Goal: Task Accomplishment & Management: Manage account settings

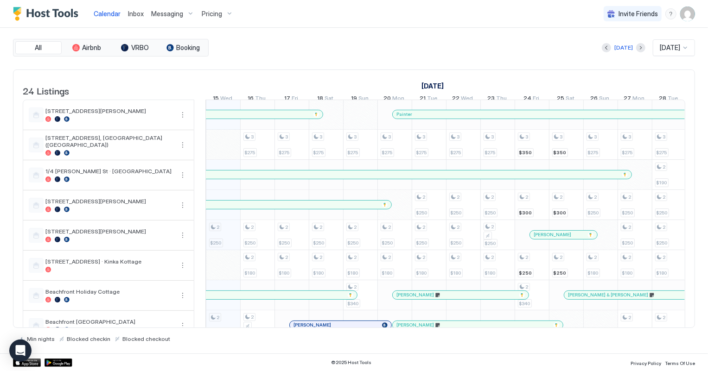
scroll to position [0, 515]
click at [689, 15] on img "User profile" at bounding box center [687, 13] width 15 height 15
click at [626, 50] on div "Settings" at bounding box center [636, 52] width 118 height 16
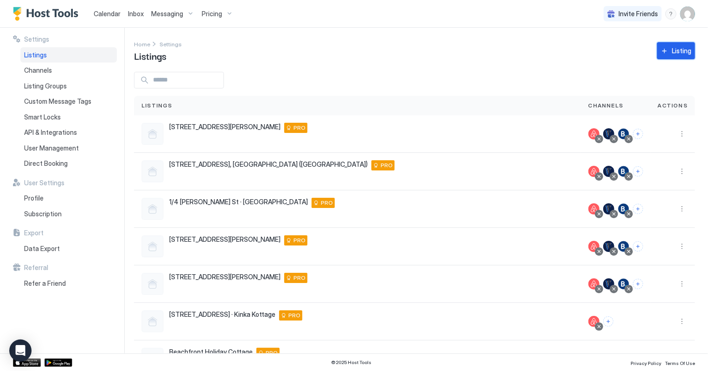
click at [657, 49] on button "Listing" at bounding box center [676, 50] width 38 height 17
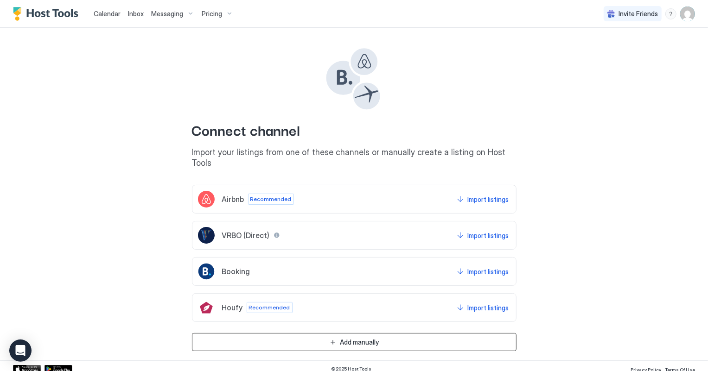
click at [421, 334] on button "Add manually" at bounding box center [354, 342] width 325 height 18
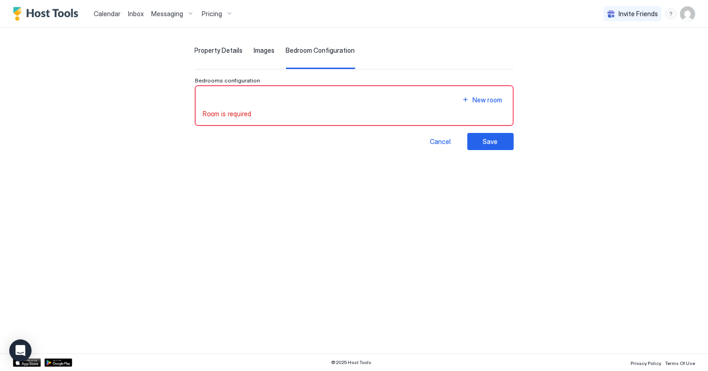
click at [195, 50] on span "Property Details" at bounding box center [219, 50] width 48 height 8
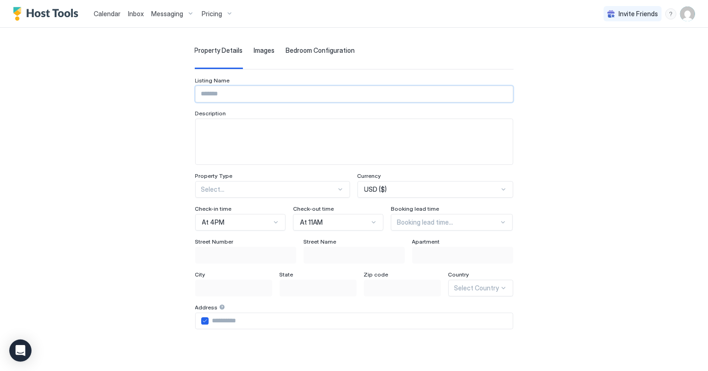
click at [197, 93] on input "Input Field" at bounding box center [354, 94] width 317 height 16
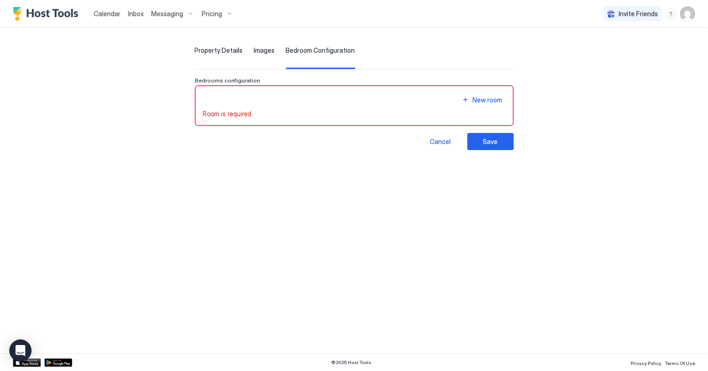
scroll to position [4, 0]
type input "******"
click at [503, 102] on div "New room" at bounding box center [488, 100] width 30 height 10
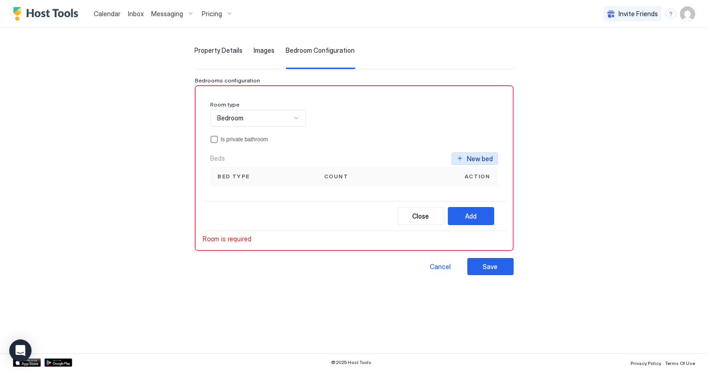
click at [496, 158] on button "New bed" at bounding box center [475, 159] width 46 height 13
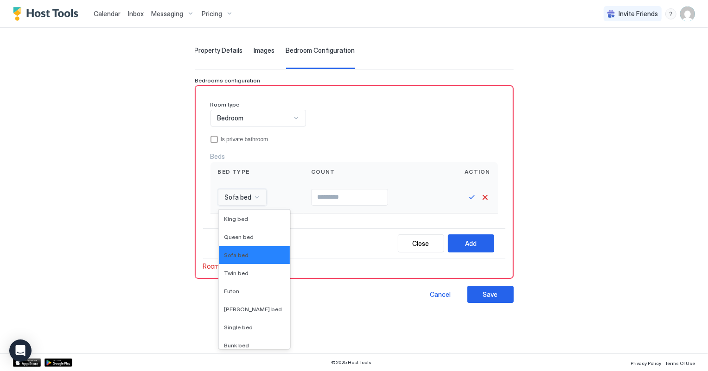
click at [230, 198] on div "Sofa bed" at bounding box center [242, 197] width 49 height 17
click at [224, 218] on span "King bed" at bounding box center [236, 219] width 24 height 7
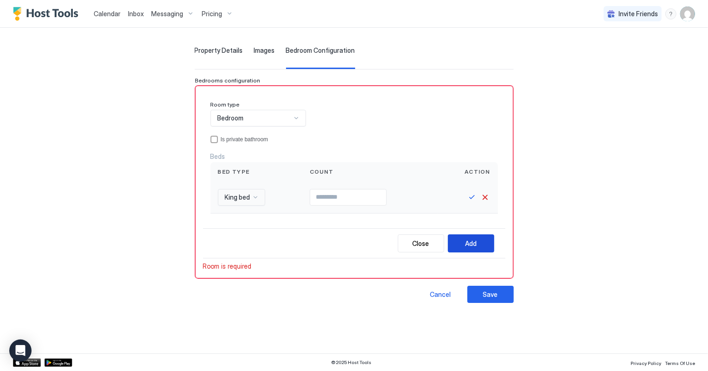
click at [477, 245] on div "Add" at bounding box center [471, 244] width 12 height 10
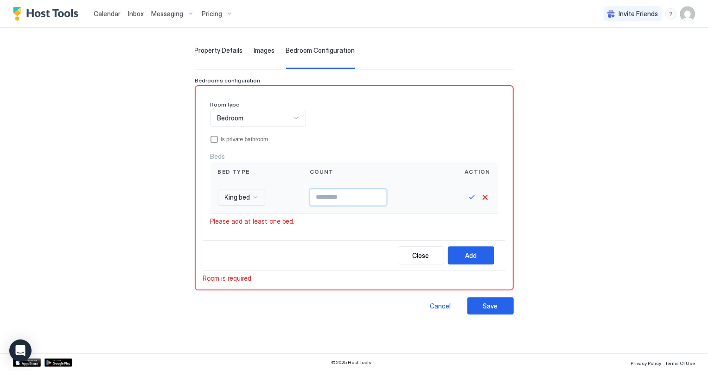
click at [377, 191] on input "Input Field" at bounding box center [348, 198] width 76 height 16
click at [494, 250] on button "Add" at bounding box center [471, 256] width 46 height 18
click at [514, 301] on button "Save" at bounding box center [490, 306] width 46 height 17
click at [498, 305] on div "Save" at bounding box center [490, 306] width 15 height 10
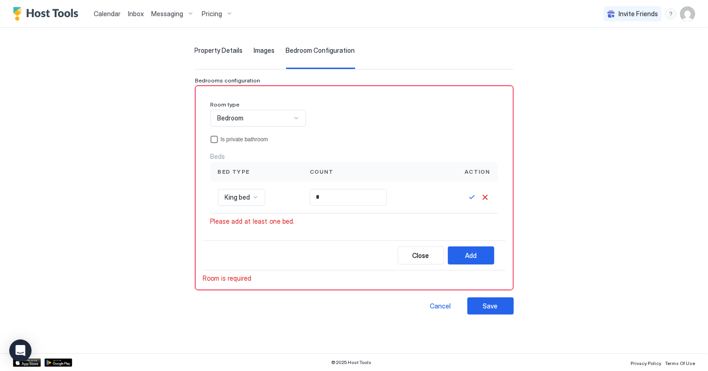
click at [210, 137] on div "privateBathroom" at bounding box center [213, 139] width 7 height 7
click at [494, 253] on button "Add" at bounding box center [471, 256] width 46 height 18
click at [498, 303] on div "Save" at bounding box center [490, 306] width 15 height 10
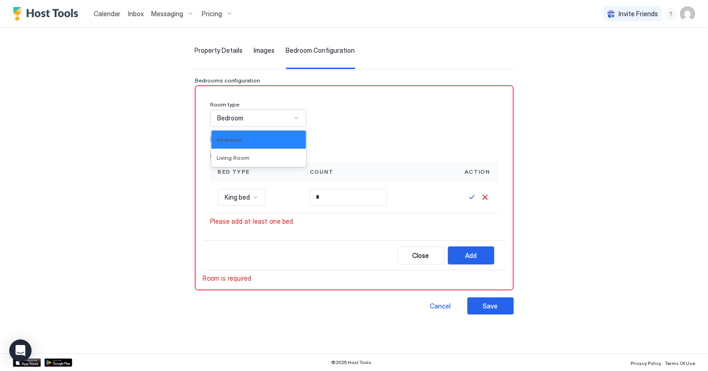
click at [288, 112] on div "Bedroom" at bounding box center [258, 118] width 96 height 17
click at [268, 138] on div "Bedroom" at bounding box center [259, 139] width 84 height 7
click at [310, 199] on input "*" at bounding box center [348, 198] width 76 height 16
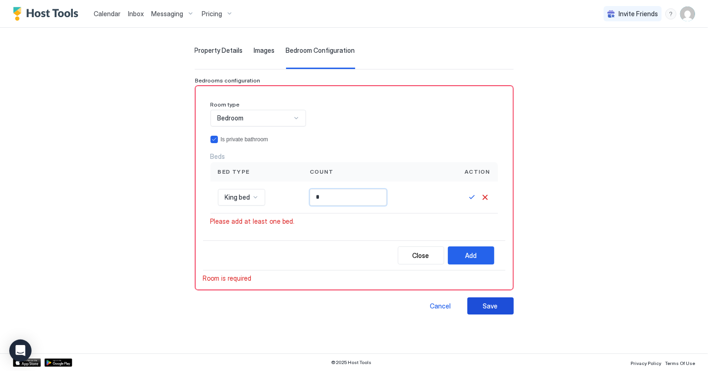
click at [498, 306] on div "Save" at bounding box center [490, 306] width 15 height 10
click at [312, 190] on input "*" at bounding box center [348, 198] width 76 height 16
type input "*"
drag, startPoint x: 307, startPoint y: 194, endPoint x: 307, endPoint y: 187, distance: 7.0
click at [310, 190] on input "Input Field" at bounding box center [348, 198] width 76 height 16
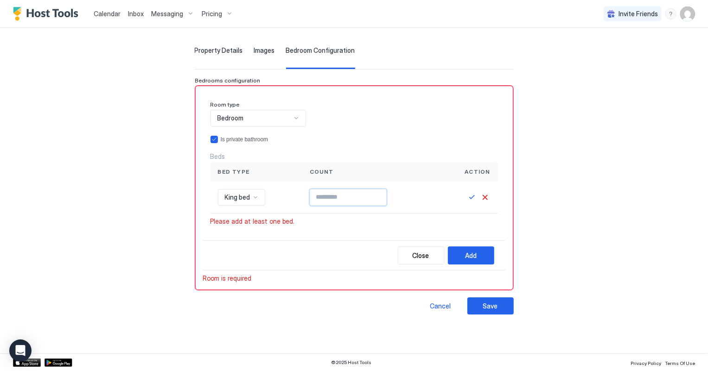
type input "*"
click at [505, 245] on div "Close Add" at bounding box center [354, 256] width 302 height 30
click at [478, 195] on button "Save" at bounding box center [471, 197] width 11 height 11
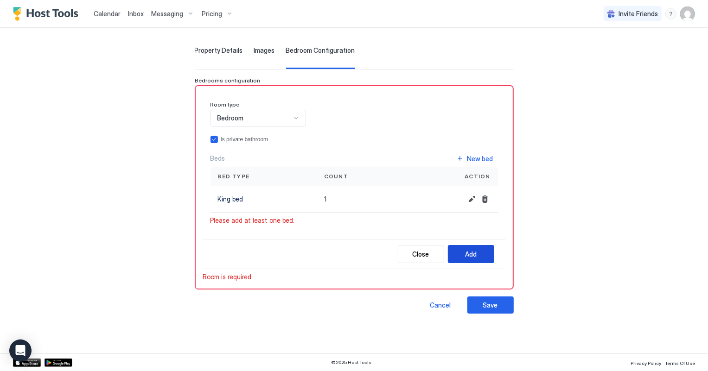
click at [494, 251] on button "Add" at bounding box center [471, 254] width 46 height 18
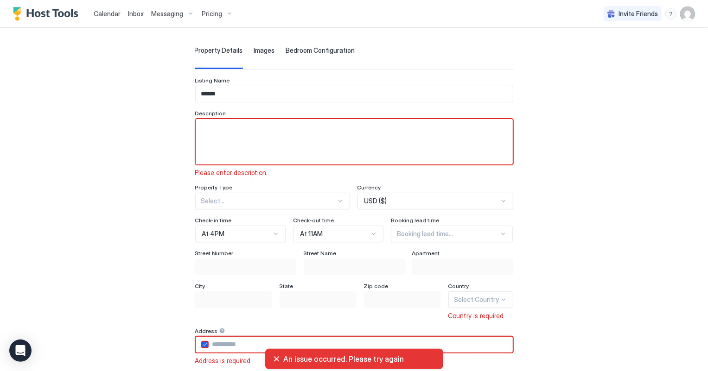
click at [196, 137] on textarea "Input Field" at bounding box center [354, 141] width 317 height 45
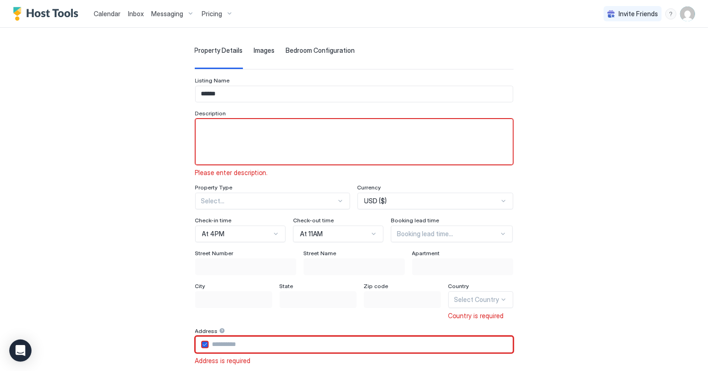
click at [209, 342] on input "Input Field" at bounding box center [361, 345] width 304 height 16
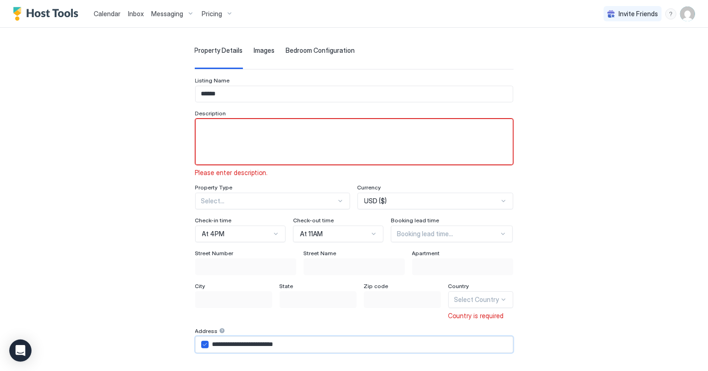
type input "**********"
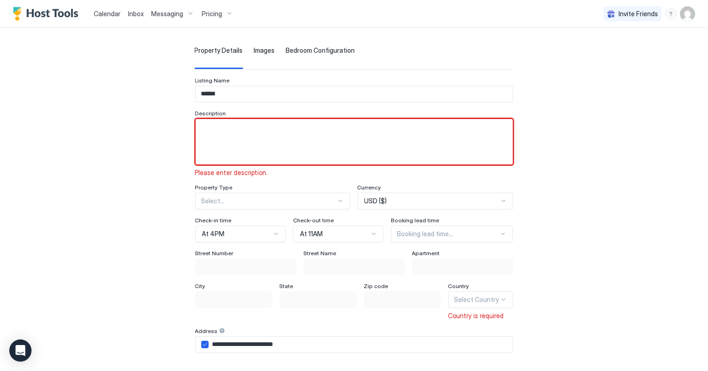
click at [196, 134] on textarea "Input Field" at bounding box center [354, 141] width 317 height 45
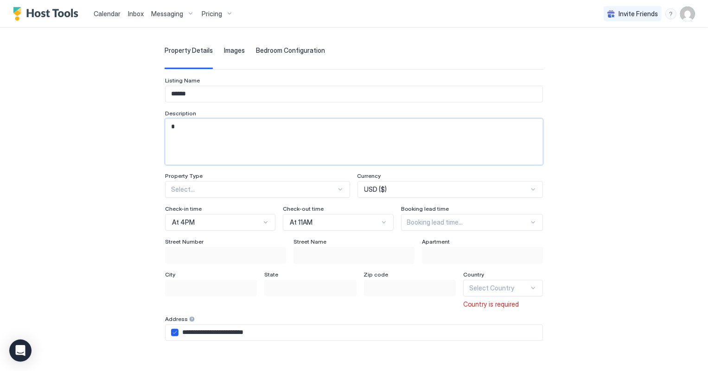
scroll to position [85, 0]
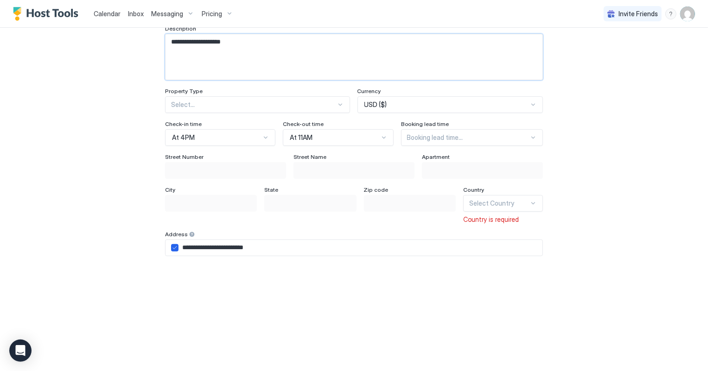
click at [180, 40] on textarea "**********" at bounding box center [354, 56] width 377 height 45
click at [258, 39] on textarea "**********" at bounding box center [354, 56] width 377 height 45
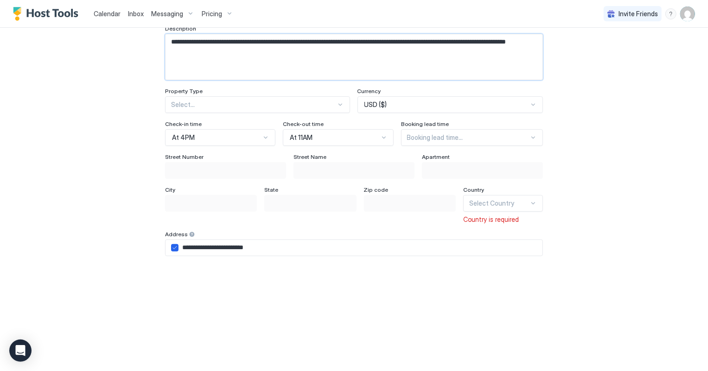
click at [238, 50] on textarea "**********" at bounding box center [354, 56] width 377 height 45
click at [350, 48] on textarea "**********" at bounding box center [354, 56] width 377 height 45
click at [430, 49] on textarea "**********" at bounding box center [354, 56] width 377 height 45
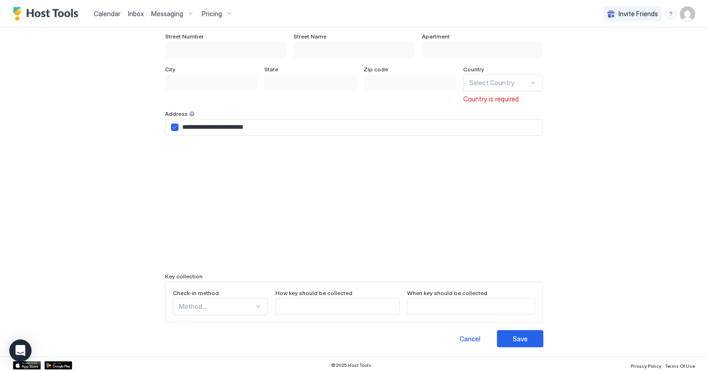
scroll to position [207, 0]
type textarea "**********"
click at [522, 334] on div "Save" at bounding box center [520, 338] width 15 height 10
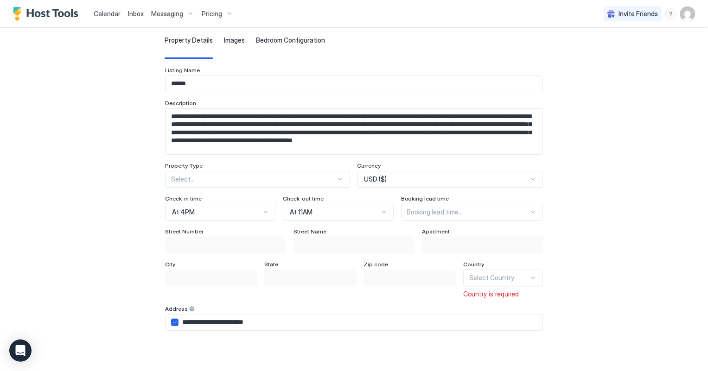
scroll to position [0, 0]
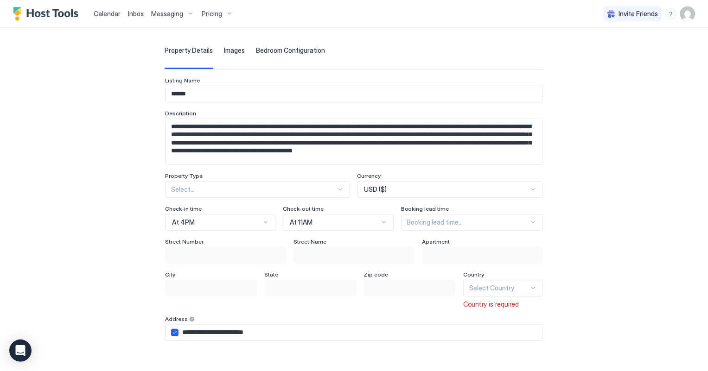
click at [231, 49] on span "Images" at bounding box center [234, 50] width 21 height 8
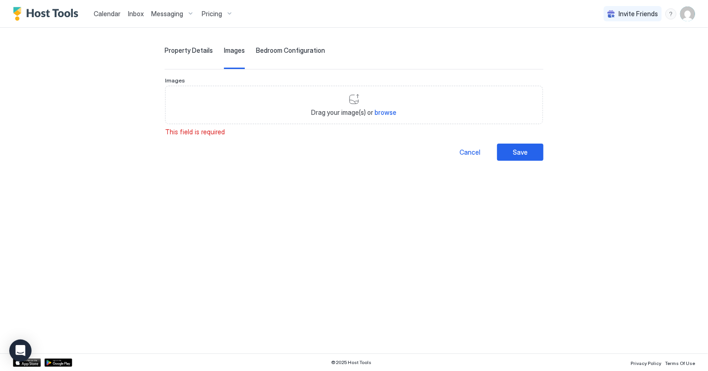
click at [381, 112] on span "browse" at bounding box center [386, 112] width 22 height 8
click at [499, 153] on button "Save" at bounding box center [520, 152] width 46 height 17
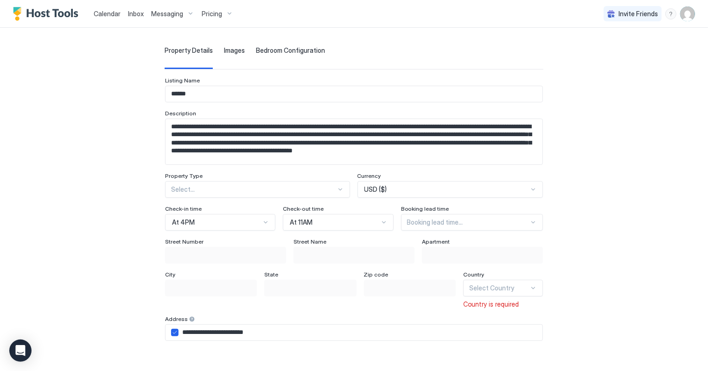
scroll to position [85, 0]
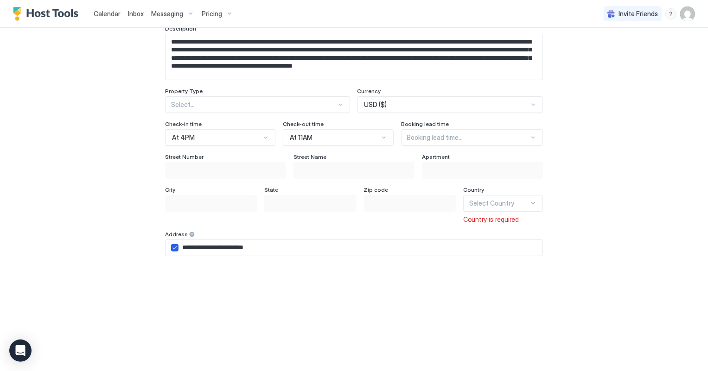
click at [520, 204] on div at bounding box center [499, 203] width 60 height 8
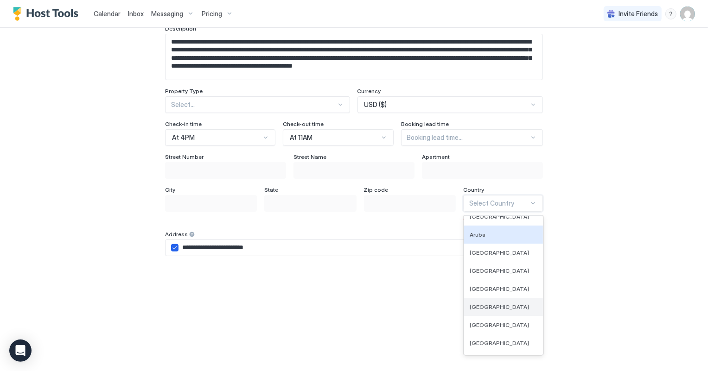
scroll to position [210, 0]
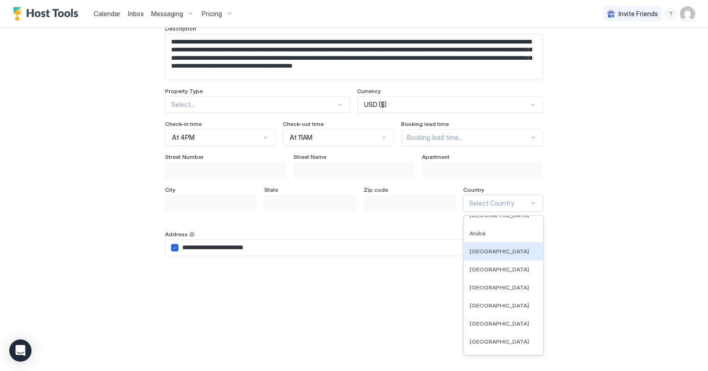
click at [504, 248] on span "[GEOGRAPHIC_DATA]" at bounding box center [499, 251] width 59 height 7
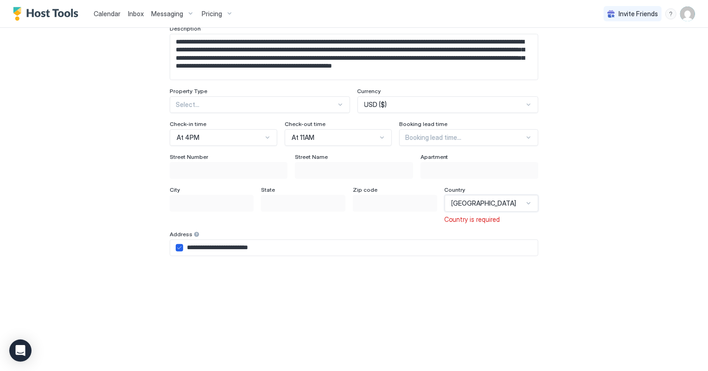
click at [567, 221] on div "**********" at bounding box center [354, 205] width 642 height 525
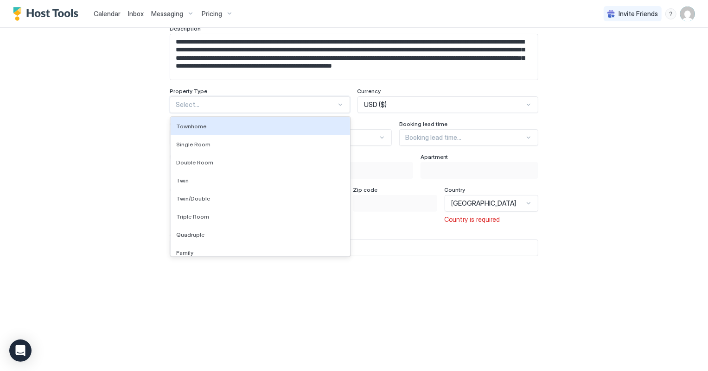
click at [337, 103] on div at bounding box center [340, 104] width 7 height 7
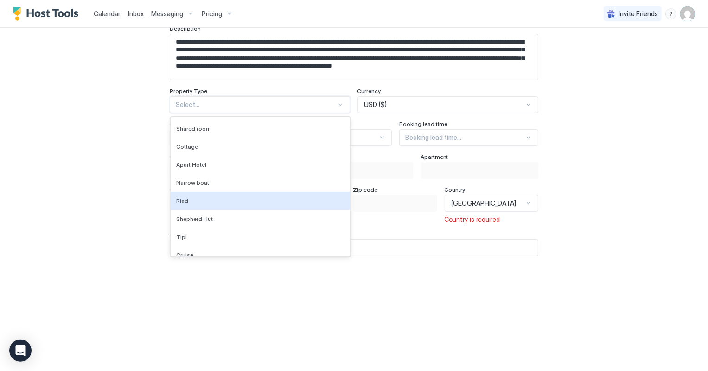
scroll to position [192, 0]
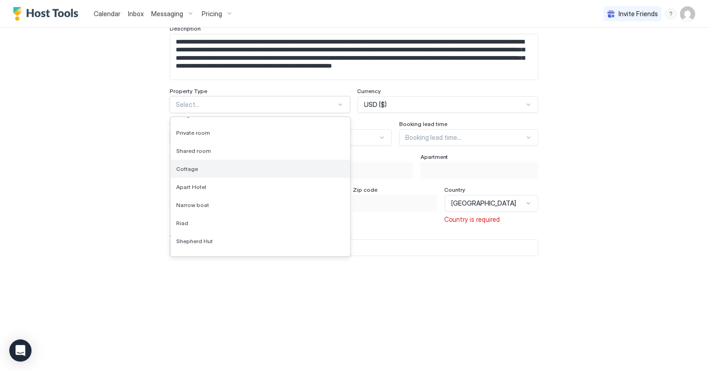
click at [216, 175] on div "Cottage" at bounding box center [260, 169] width 179 height 18
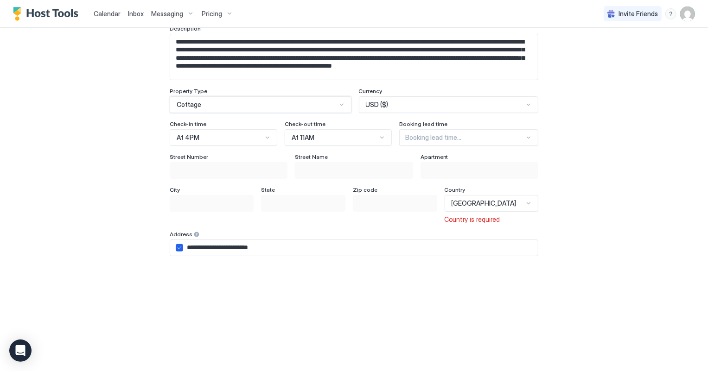
click at [264, 102] on div "Cottage" at bounding box center [257, 105] width 160 height 8
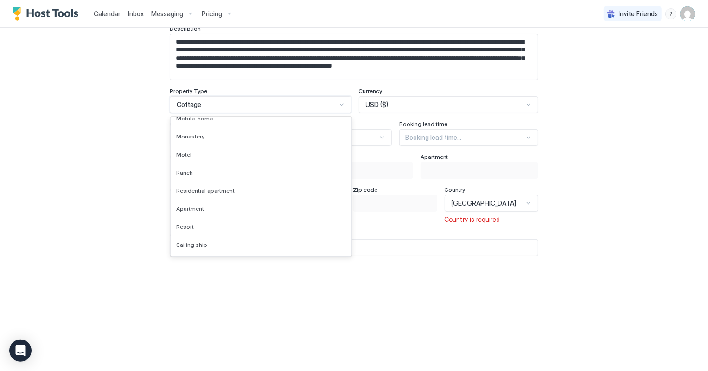
scroll to position [716, 0]
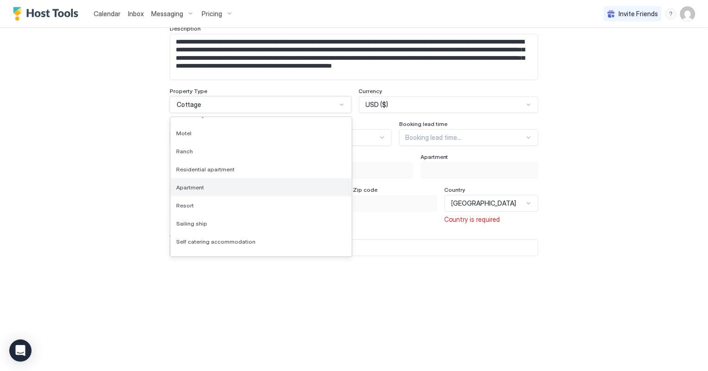
click at [209, 181] on div "Apartment" at bounding box center [261, 188] width 181 height 18
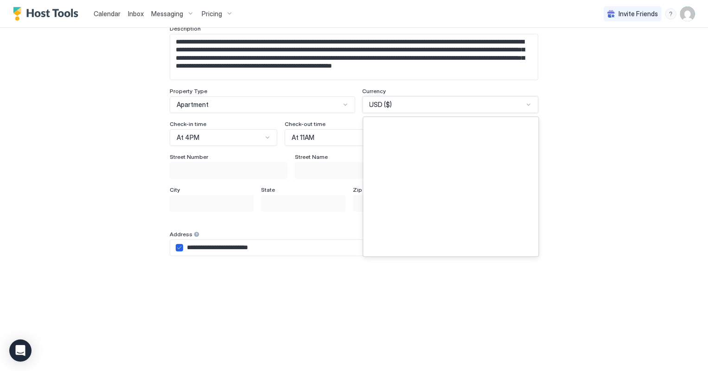
click at [527, 102] on div at bounding box center [528, 104] width 7 height 7
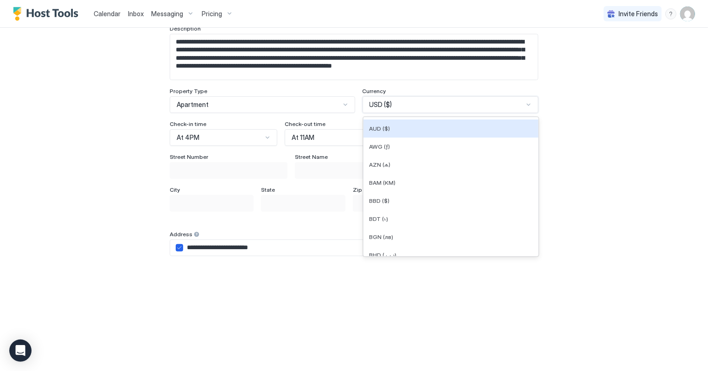
click at [381, 131] on div "AUD ($)" at bounding box center [450, 128] width 175 height 18
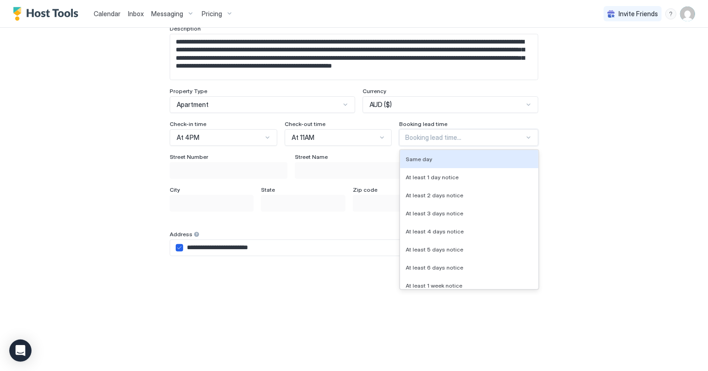
click at [515, 141] on div "Booking lead time..." at bounding box center [468, 137] width 139 height 17
click at [459, 156] on div "Same day" at bounding box center [469, 159] width 127 height 7
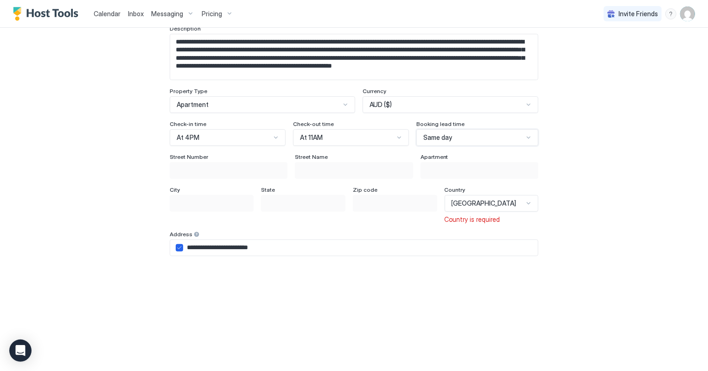
click at [265, 136] on div "At 4PM" at bounding box center [224, 138] width 94 height 8
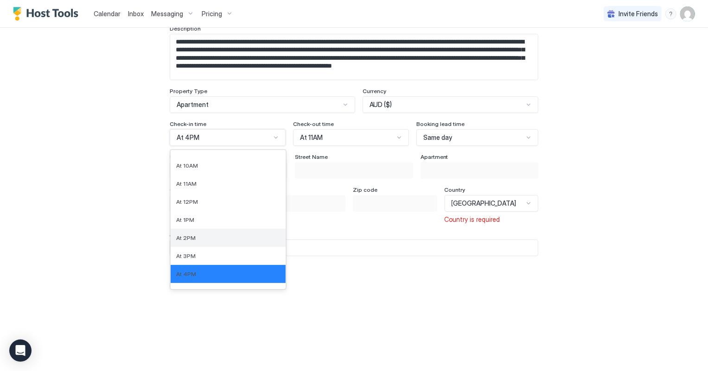
click at [189, 237] on span "At 2PM" at bounding box center [185, 238] width 19 height 7
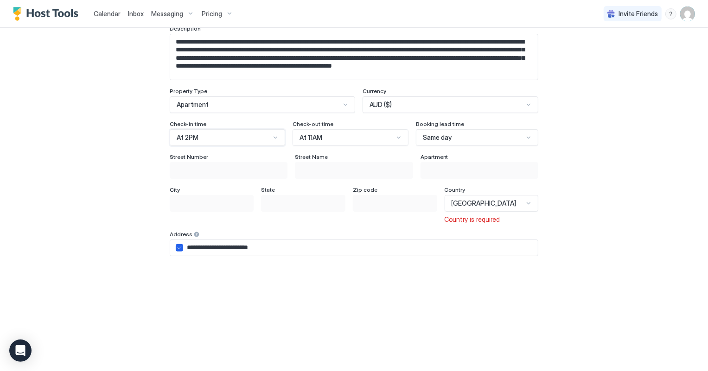
click at [397, 139] on div at bounding box center [398, 137] width 7 height 7
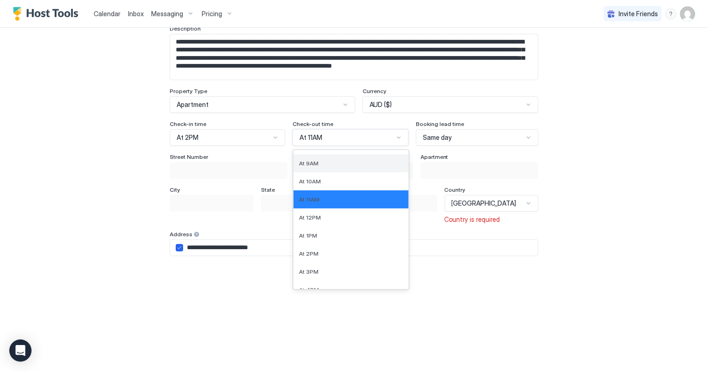
scroll to position [168, 0]
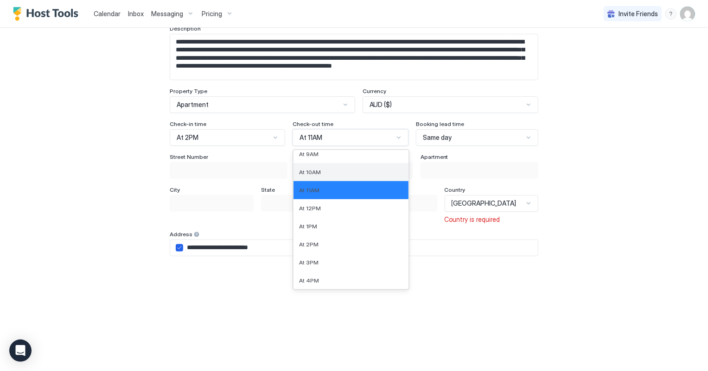
click at [314, 175] on div "At 10AM" at bounding box center [350, 172] width 115 height 18
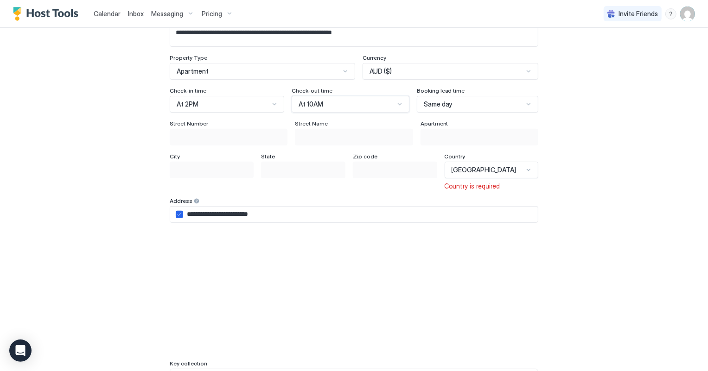
scroll to position [207, 0]
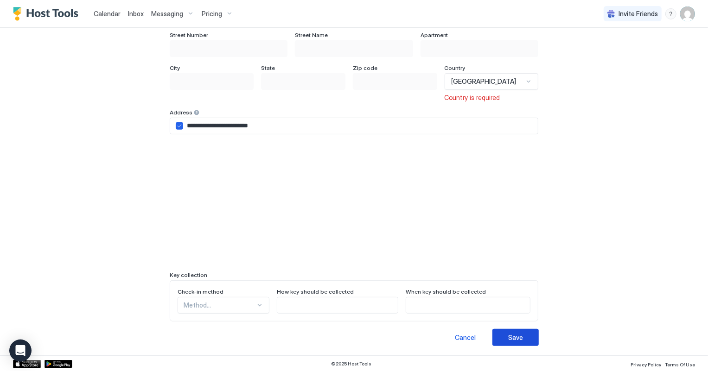
click at [496, 334] on button "Save" at bounding box center [515, 337] width 46 height 17
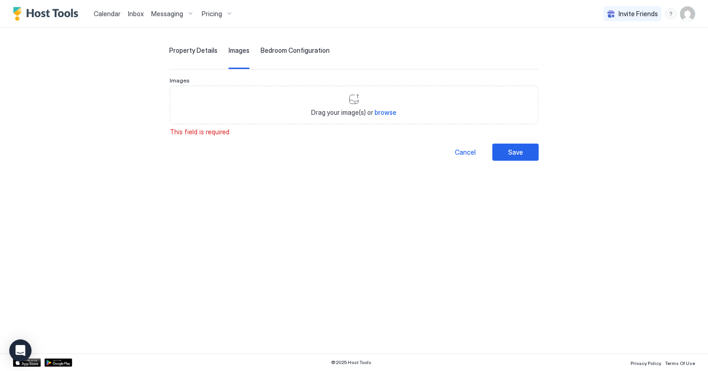
scroll to position [37, 0]
click at [383, 114] on span "browse" at bounding box center [386, 112] width 22 height 8
type input "**********"
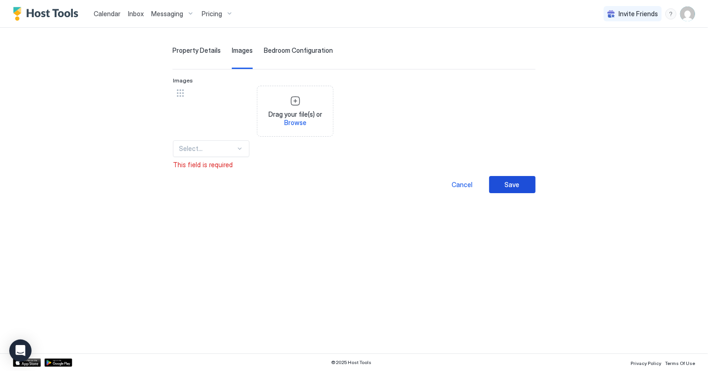
click at [532, 179] on button "Save" at bounding box center [512, 184] width 46 height 17
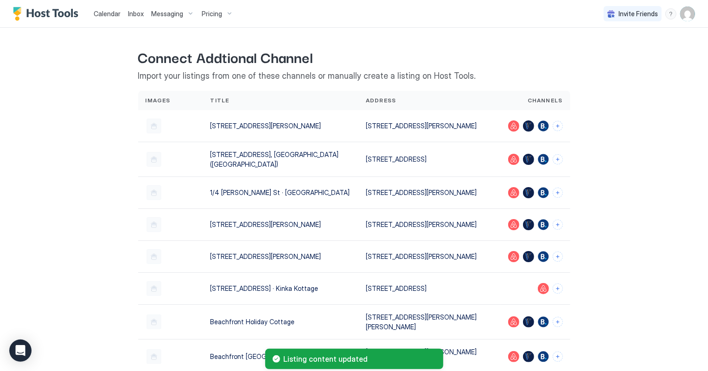
click at [103, 13] on span "Calendar" at bounding box center [107, 14] width 27 height 8
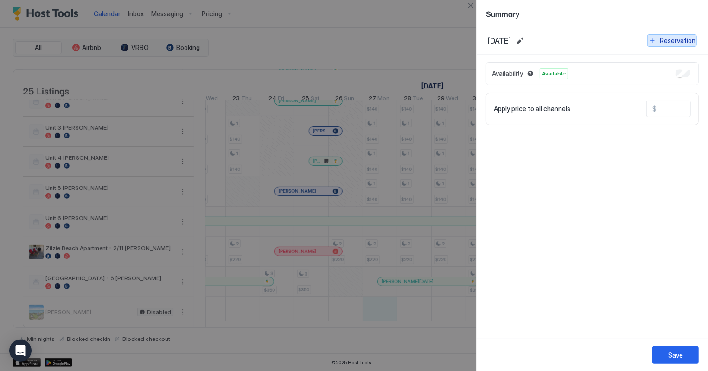
click at [670, 38] on div "Reservation" at bounding box center [678, 41] width 36 height 10
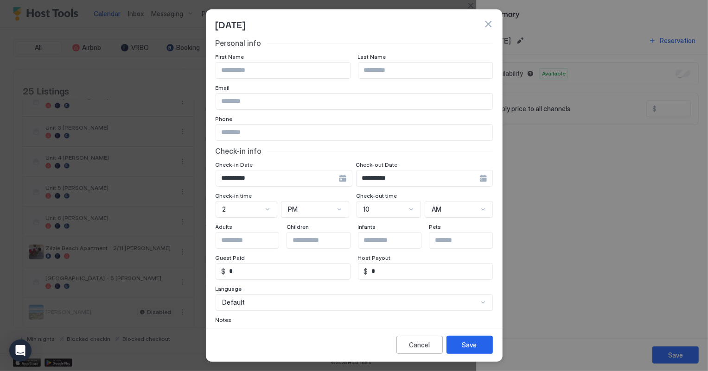
click at [647, 34] on button "Reservation" at bounding box center [672, 40] width 50 height 13
click at [291, 73] on input "Input Field" at bounding box center [283, 71] width 134 height 16
click at [241, 70] on input "**********" at bounding box center [283, 71] width 134 height 16
click at [238, 70] on input "**********" at bounding box center [283, 71] width 134 height 16
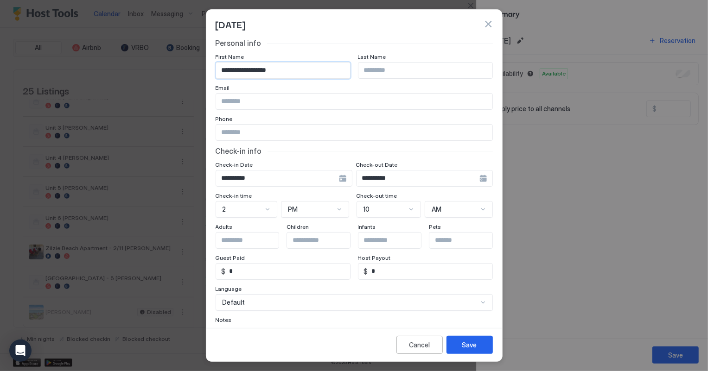
type input "**********"
click at [401, 176] on input "**********" at bounding box center [418, 179] width 123 height 16
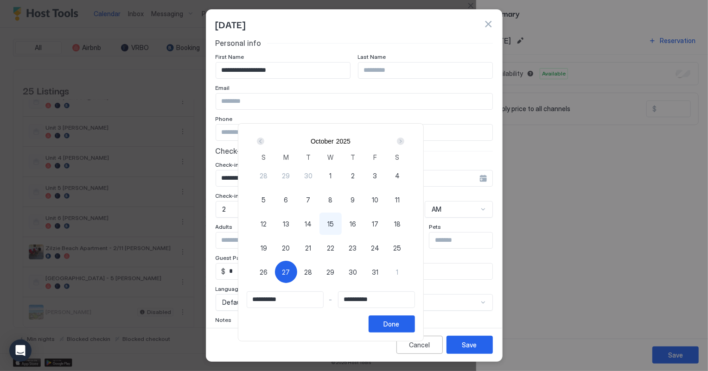
click at [404, 141] on div "Next" at bounding box center [400, 141] width 7 height 7
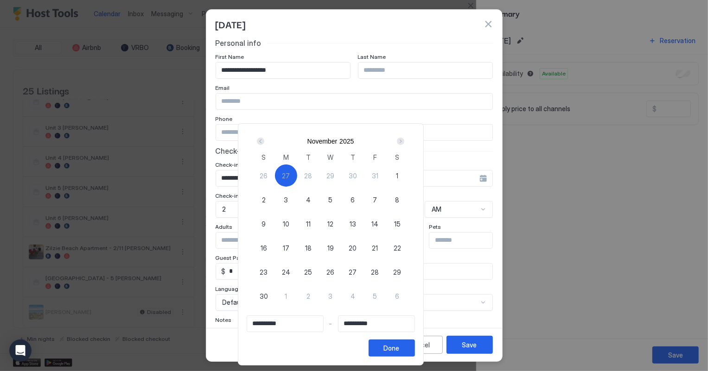
click at [404, 141] on div "Next" at bounding box center [400, 141] width 7 height 7
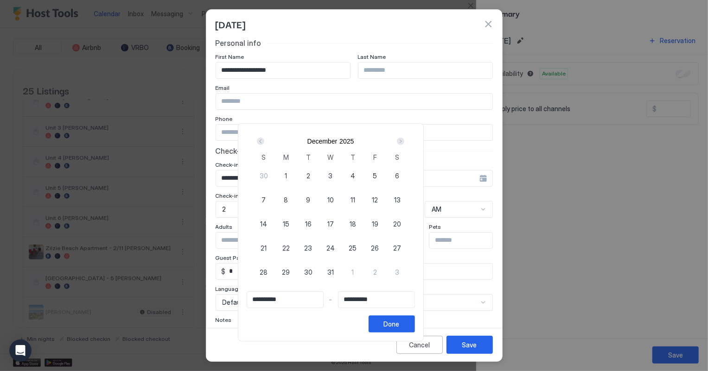
click at [404, 141] on div "Next" at bounding box center [400, 141] width 7 height 7
click at [401, 272] on span "31" at bounding box center [397, 273] width 6 height 10
type input "**********"
click at [415, 326] on button "Done" at bounding box center [392, 324] width 46 height 17
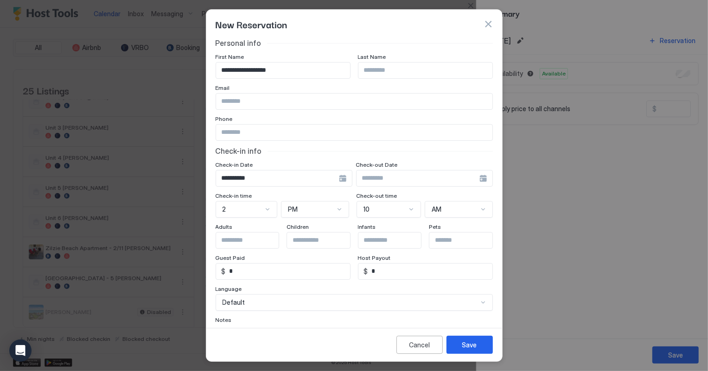
click at [261, 182] on input "**********" at bounding box center [277, 179] width 123 height 16
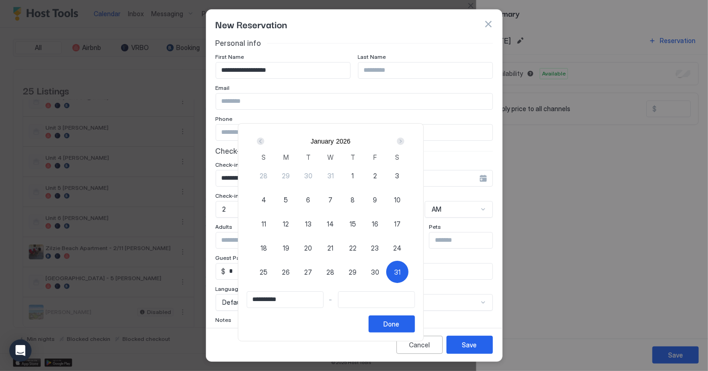
click at [264, 140] on div "Prev" at bounding box center [260, 141] width 7 height 7
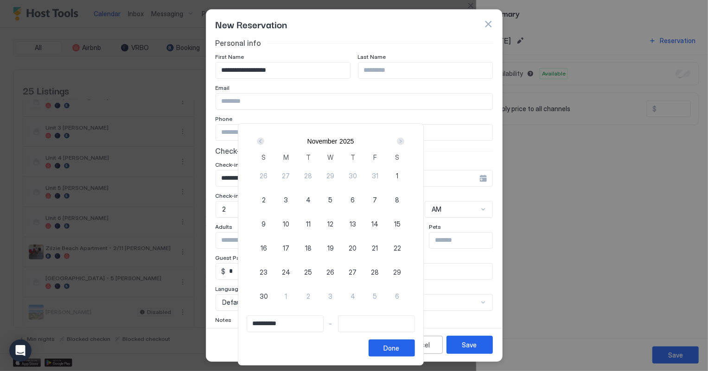
click at [264, 140] on div "Prev" at bounding box center [260, 141] width 7 height 7
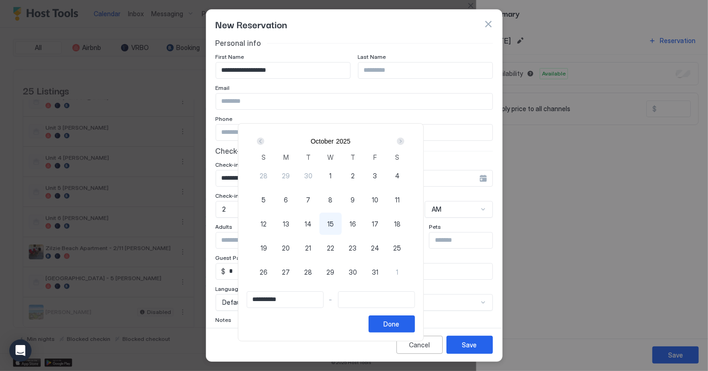
click at [342, 274] on div "29" at bounding box center [330, 272] width 22 height 22
type input "**********"
click at [404, 143] on div "Next" at bounding box center [400, 141] width 7 height 7
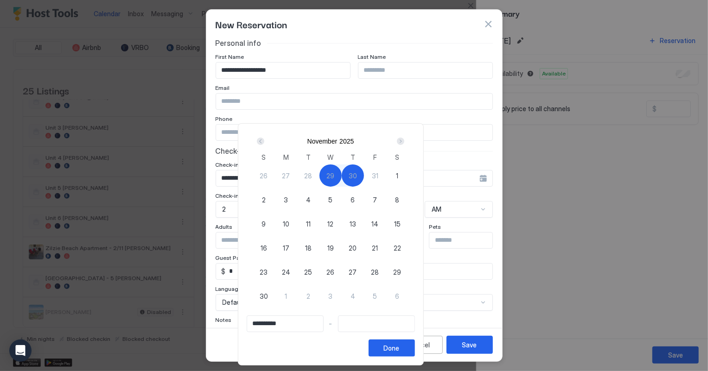
type input "**********"
click at [334, 175] on span "29" at bounding box center [330, 176] width 8 height 10
type input "**********"
click at [264, 141] on div "Prev" at bounding box center [260, 141] width 7 height 7
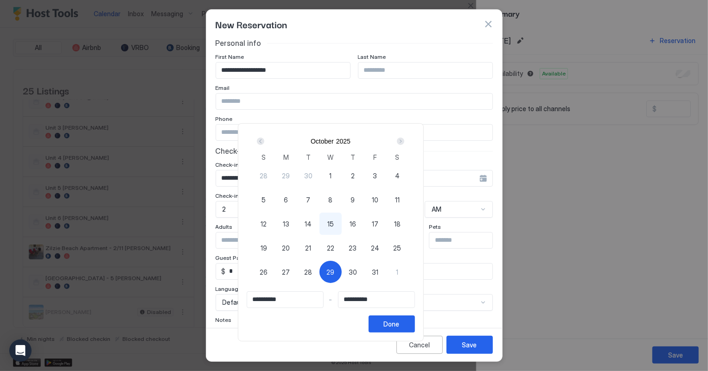
click at [334, 274] on span "29" at bounding box center [330, 273] width 8 height 10
type input "**********"
click at [404, 139] on div "Next" at bounding box center [400, 141] width 7 height 7
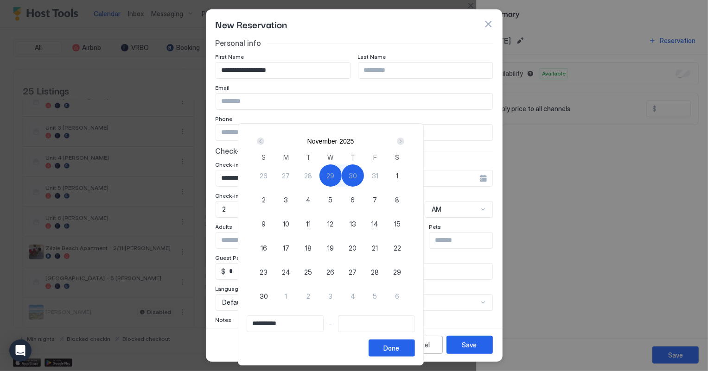
click at [404, 139] on div "Next" at bounding box center [400, 141] width 7 height 7
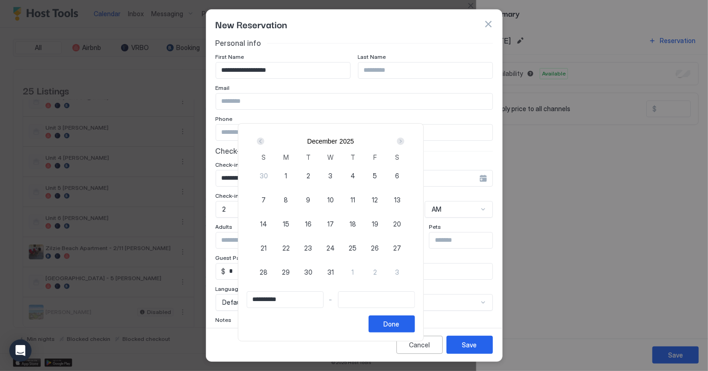
click at [404, 139] on div "Next" at bounding box center [400, 141] width 7 height 7
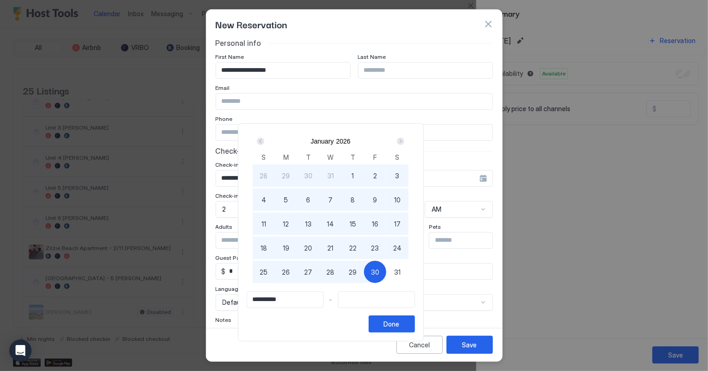
type input "**********"
click at [401, 275] on span "31" at bounding box center [397, 273] width 6 height 10
type input "**********"
click at [415, 324] on button "Done" at bounding box center [392, 324] width 46 height 17
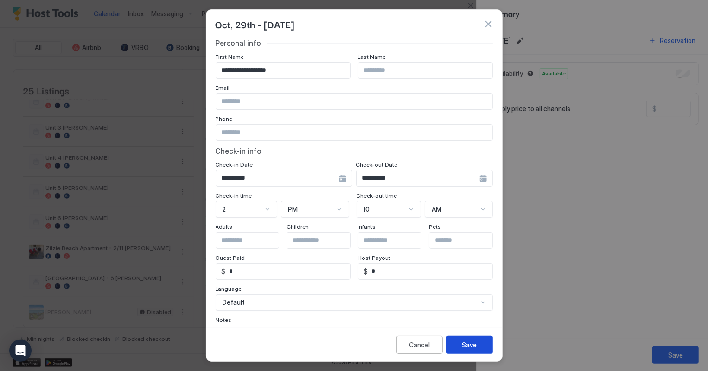
click at [471, 344] on div "Save" at bounding box center [469, 345] width 15 height 10
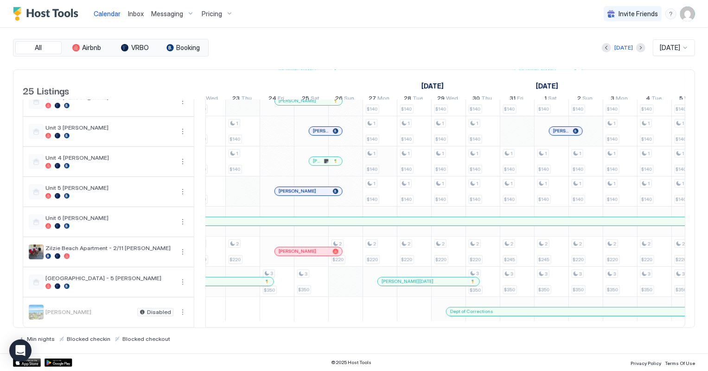
scroll to position [537, 0]
click at [185, 308] on button "More options" at bounding box center [182, 312] width 11 height 11
click at [169, 351] on span "Listing Settings" at bounding box center [166, 348] width 41 height 7
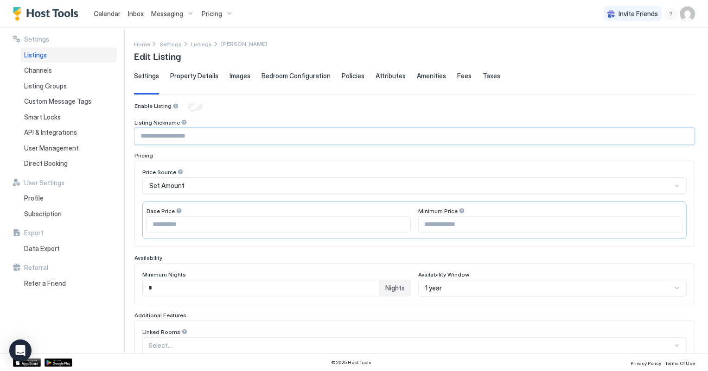
click at [208, 129] on input "Input Field" at bounding box center [414, 136] width 559 height 16
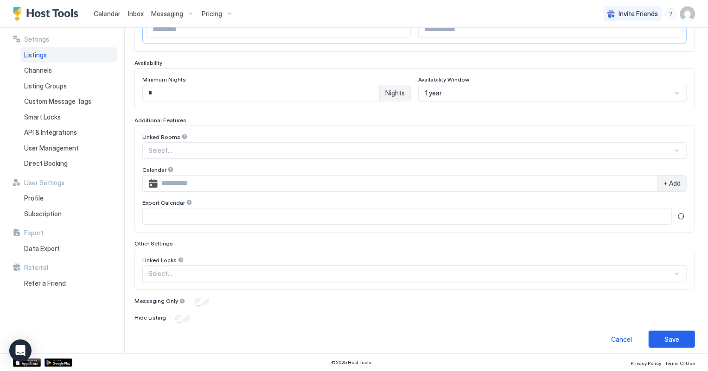
scroll to position [199, 0]
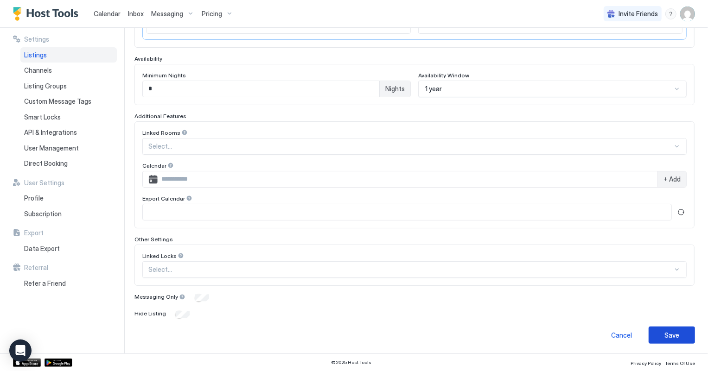
type input "**********"
click at [676, 327] on button "Save" at bounding box center [672, 335] width 46 height 17
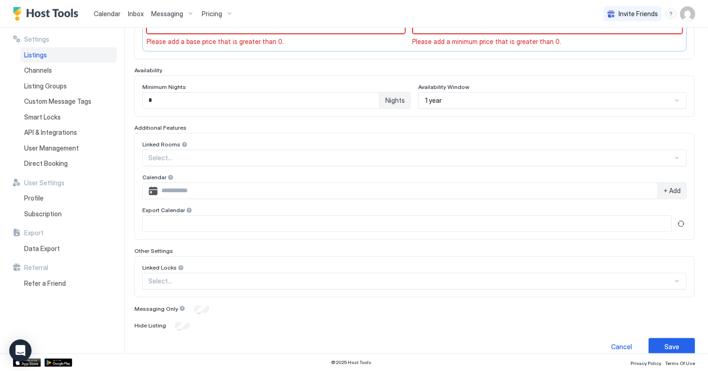
scroll to position [16, 0]
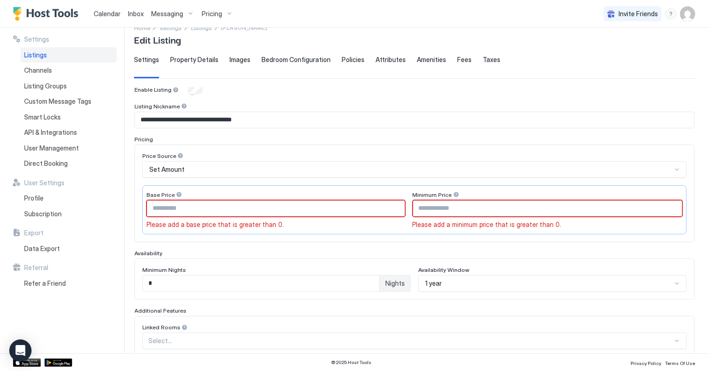
click at [167, 206] on input "Input Field" at bounding box center [276, 209] width 258 height 16
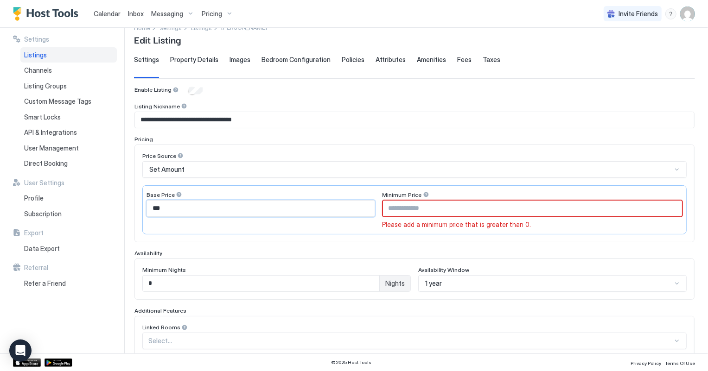
type input "***"
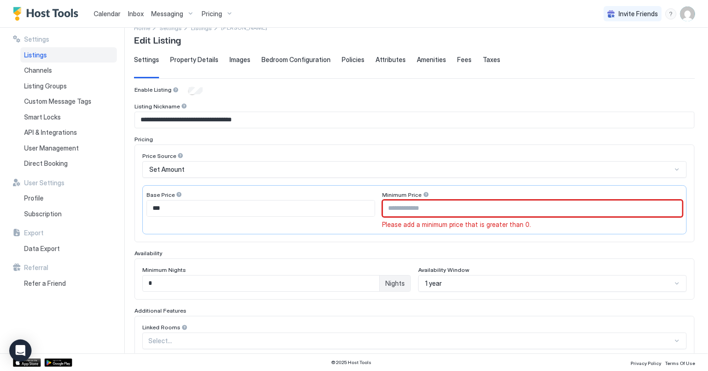
click at [453, 207] on input "Input Field" at bounding box center [533, 209] width 300 height 16
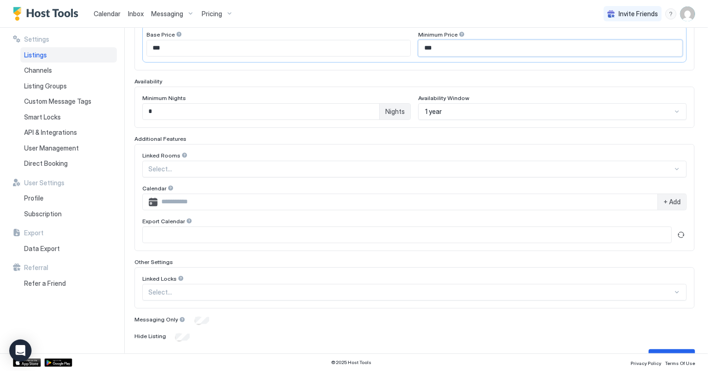
scroll to position [185, 0]
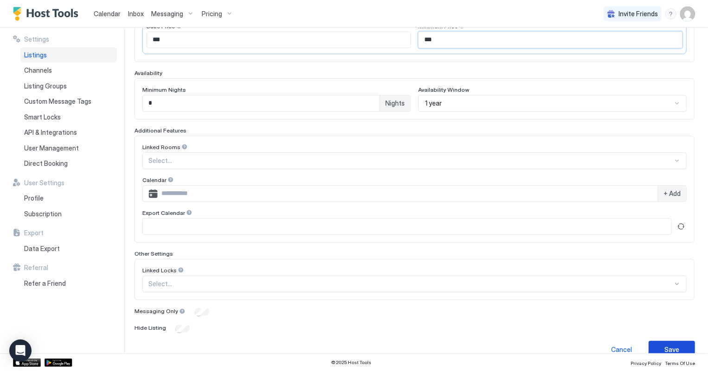
type input "***"
click at [683, 346] on button "Save" at bounding box center [672, 349] width 46 height 17
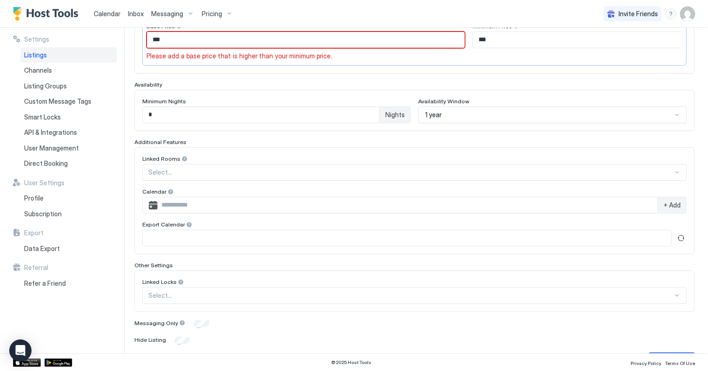
scroll to position [16, 0]
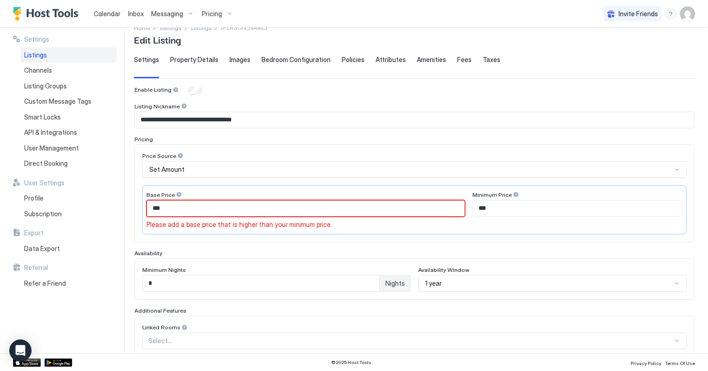
click at [167, 204] on input "***" at bounding box center [306, 209] width 318 height 16
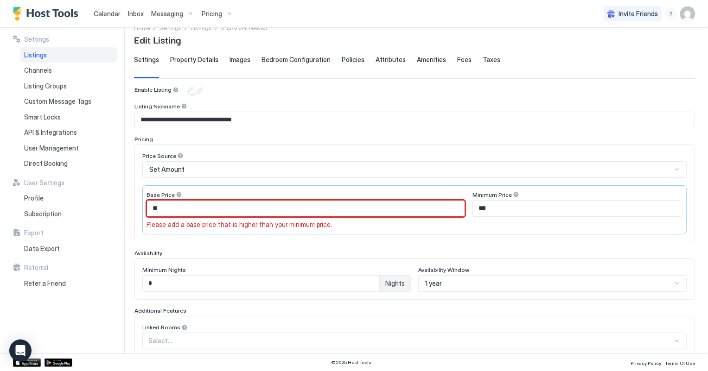
type input "*"
type input "***"
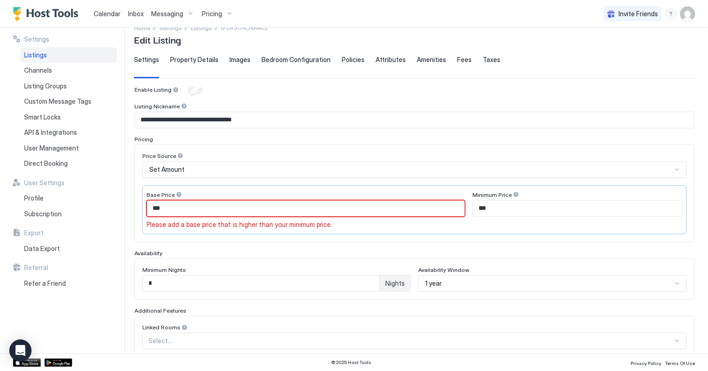
click at [593, 312] on div "Additional Features" at bounding box center [414, 310] width 560 height 7
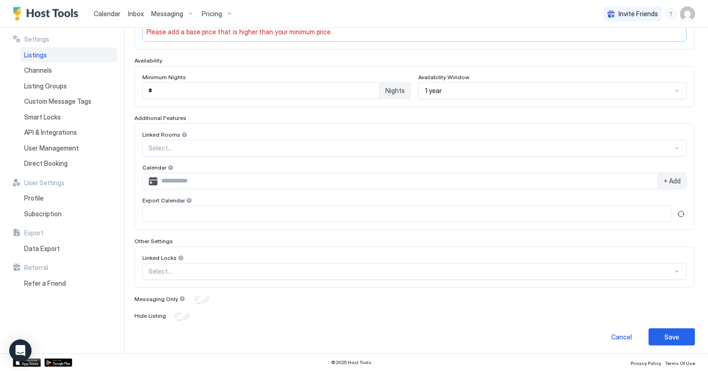
scroll to position [211, 0]
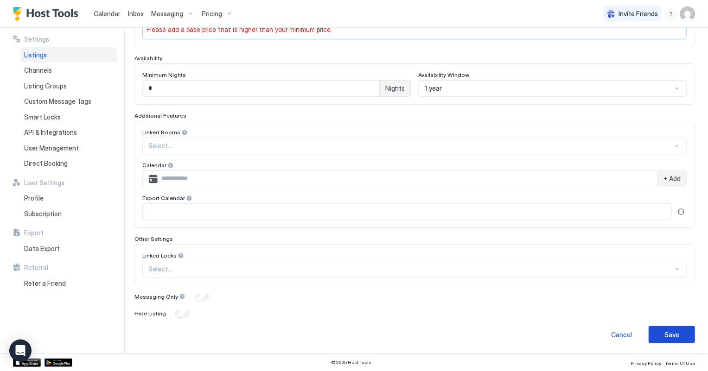
click at [668, 334] on div "Save" at bounding box center [671, 335] width 15 height 10
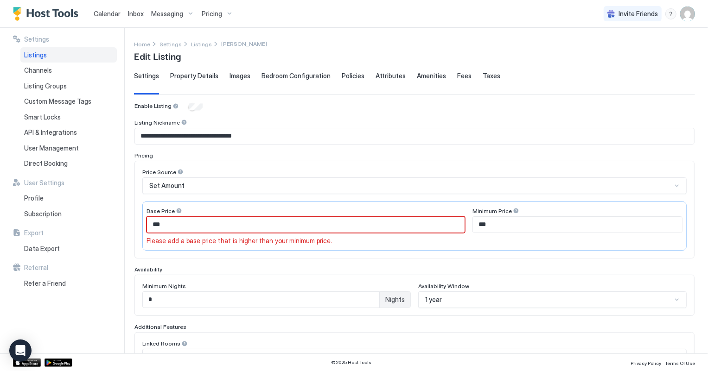
scroll to position [210, 0]
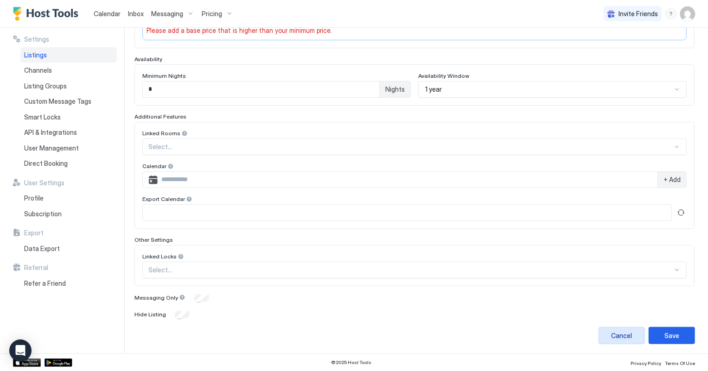
click at [622, 331] on div "Cancel" at bounding box center [622, 336] width 21 height 10
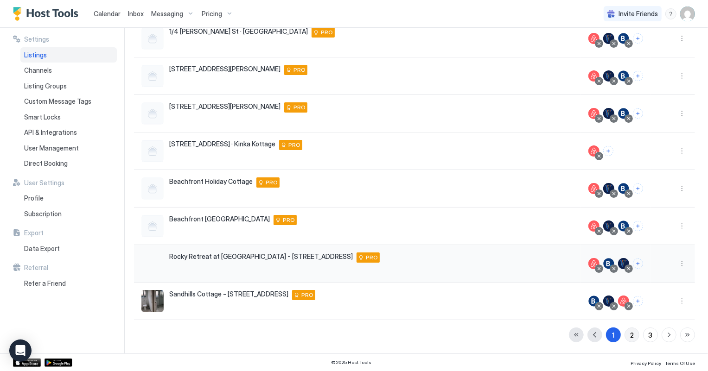
scroll to position [170, 0]
click at [649, 334] on div "3" at bounding box center [651, 336] width 4 height 10
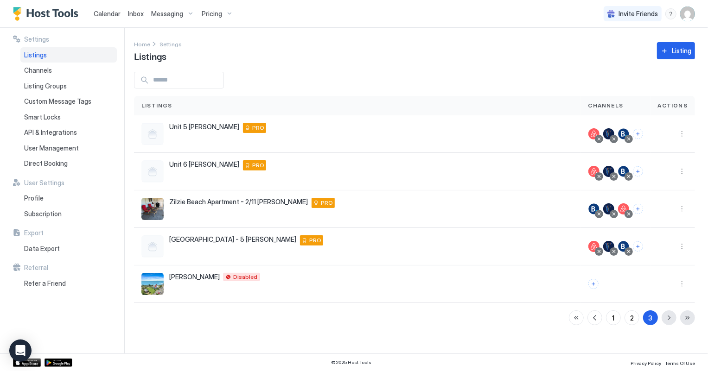
click at [102, 13] on span "Calendar" at bounding box center [107, 14] width 27 height 8
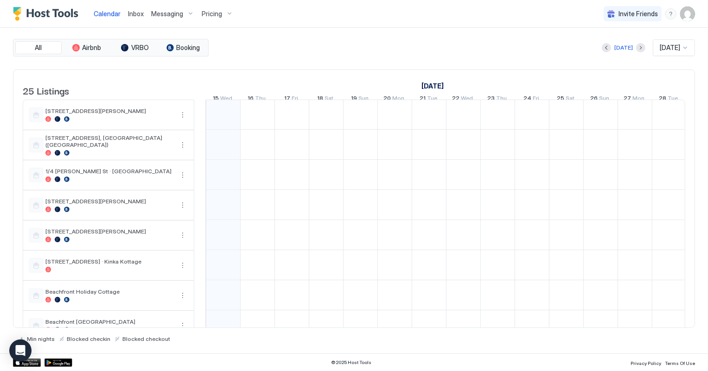
scroll to position [0, 515]
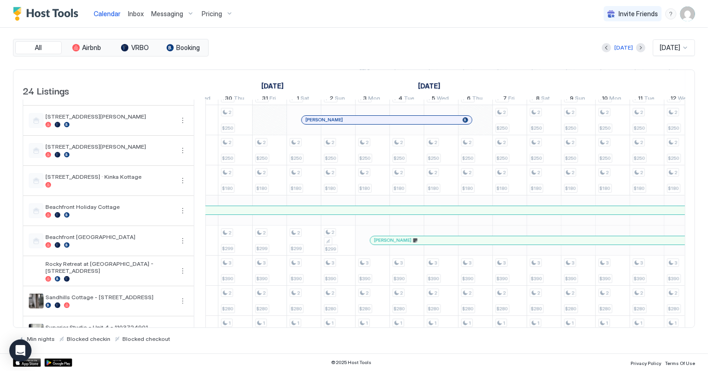
scroll to position [0, 1053]
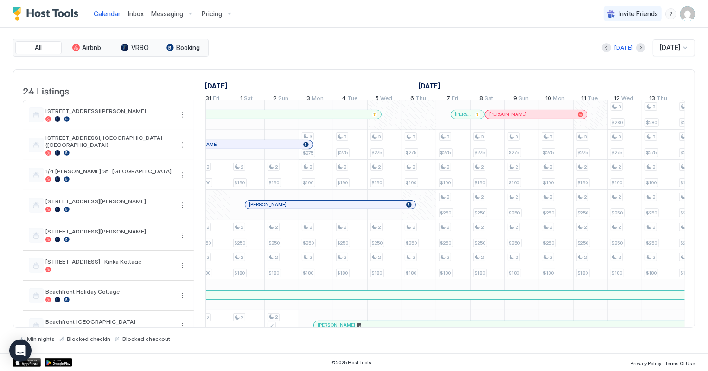
scroll to position [1, 1105]
